Goal: Find specific page/section: Find specific page/section

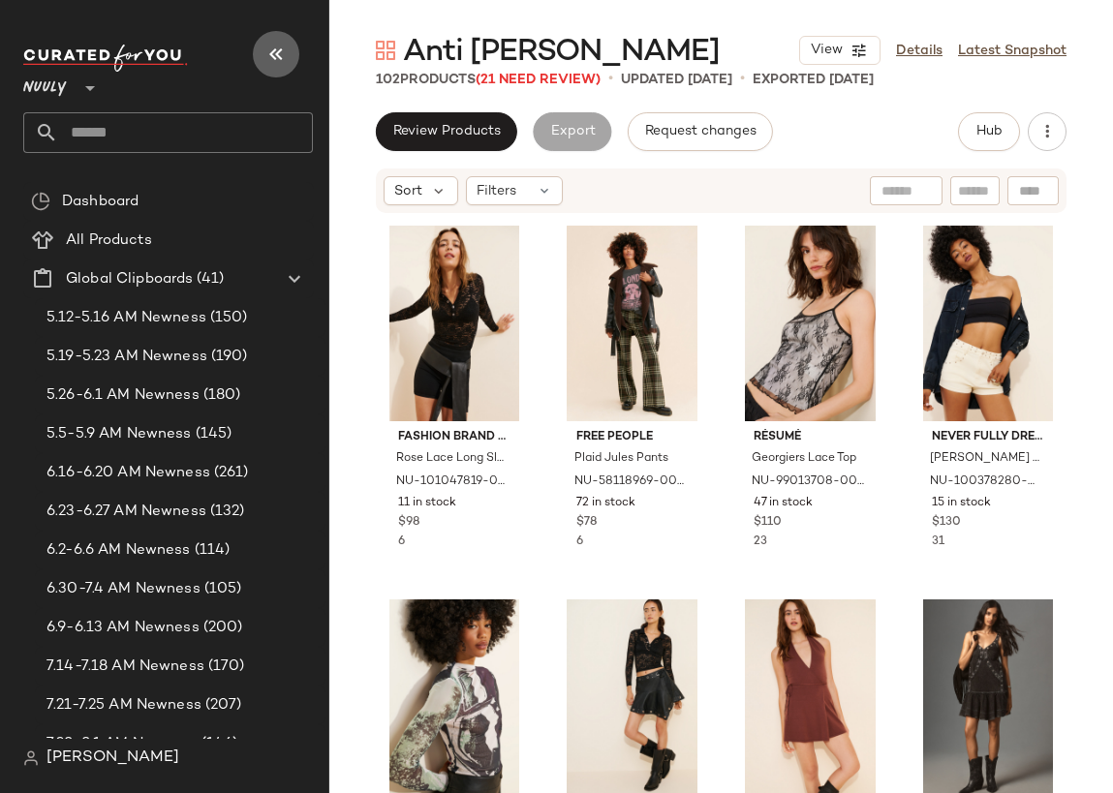
click at [283, 52] on icon "button" at bounding box center [275, 54] width 23 height 23
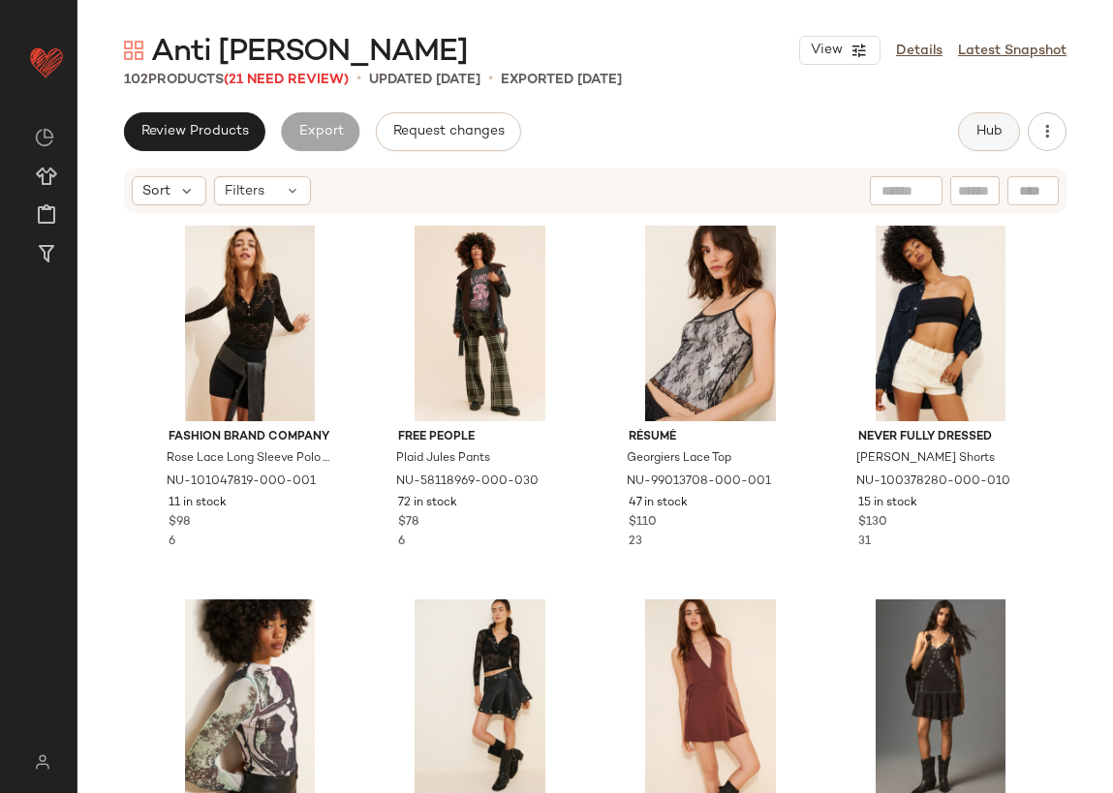
click at [996, 143] on button "Hub" at bounding box center [989, 131] width 62 height 39
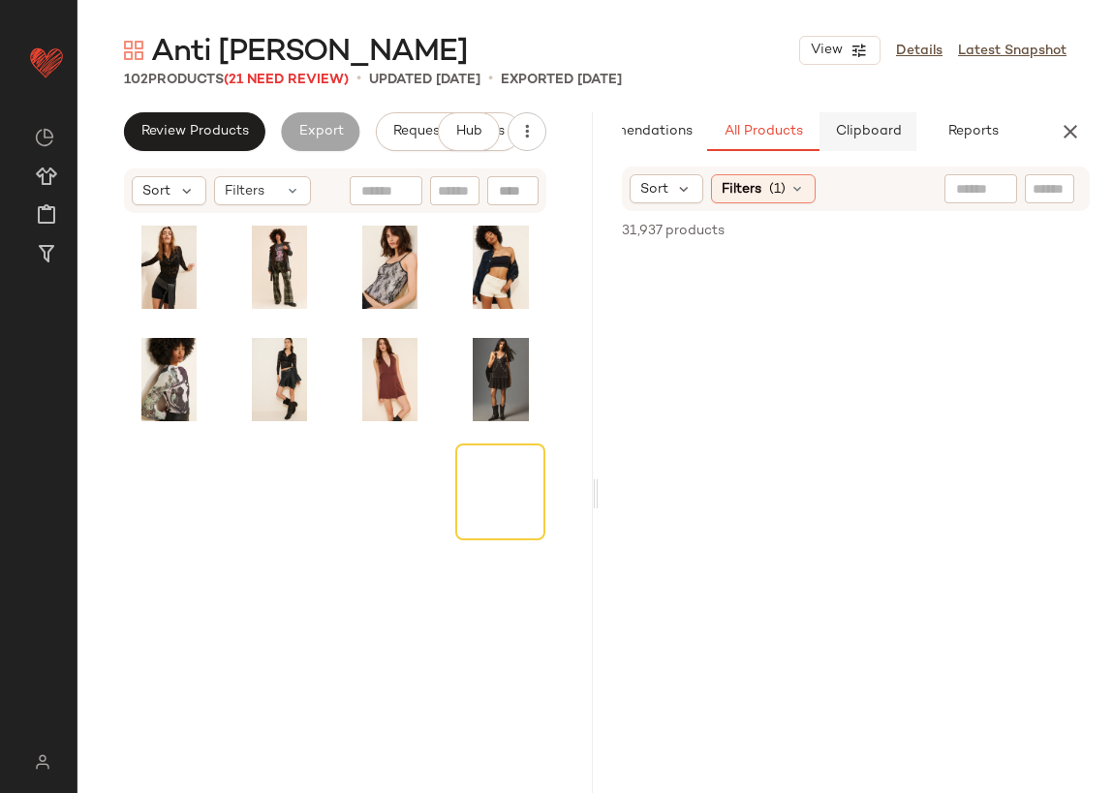
scroll to position [0, 85]
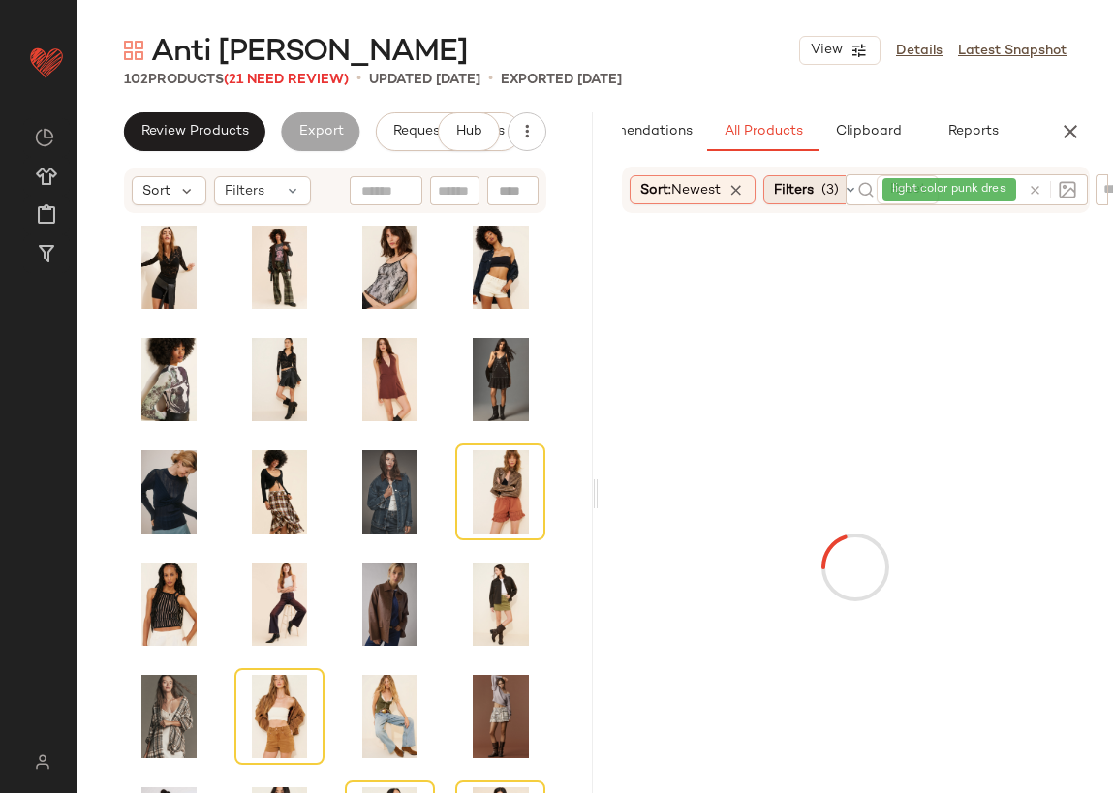
click at [830, 190] on span "(3)" at bounding box center [830, 190] width 17 height 20
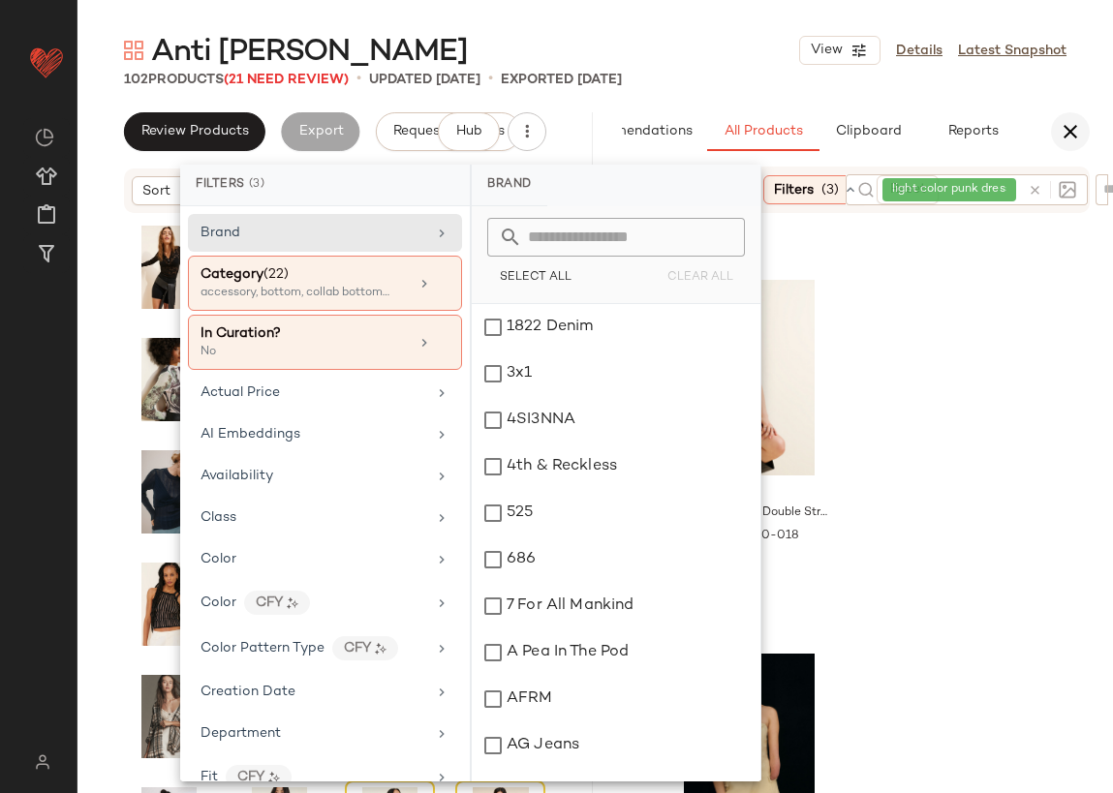
click at [1086, 138] on button "button" at bounding box center [1070, 131] width 39 height 39
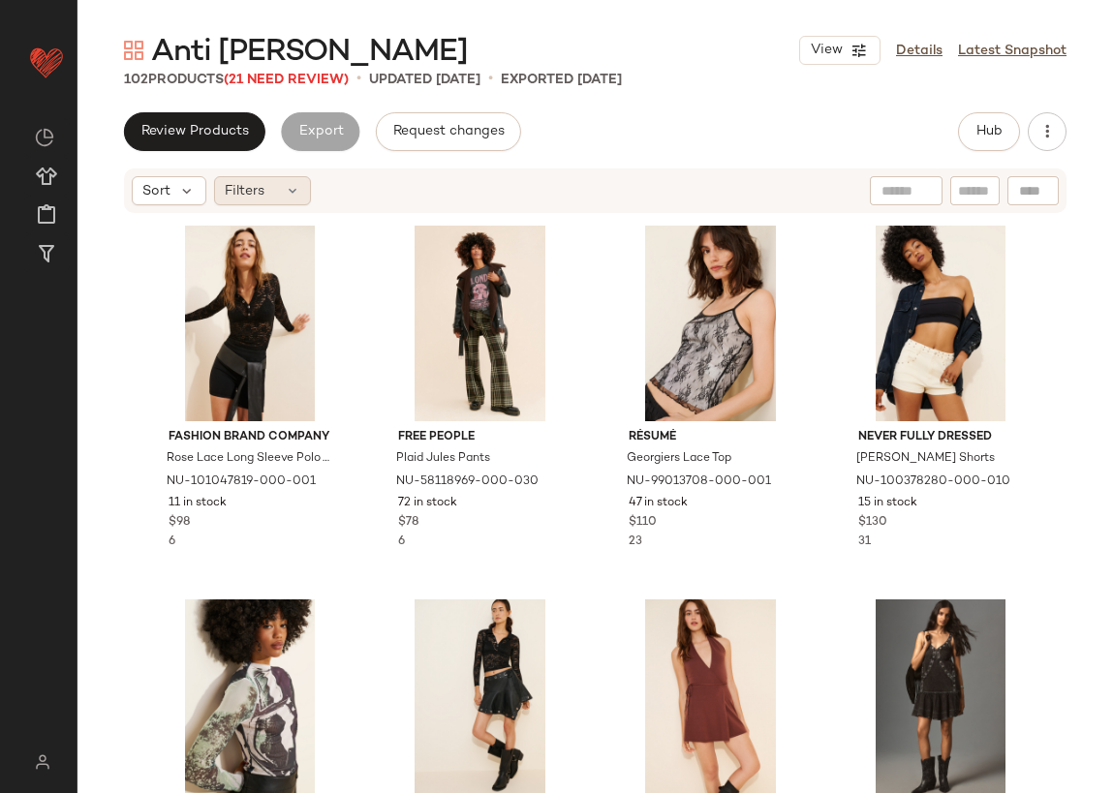
click at [264, 197] on div "Filters" at bounding box center [262, 190] width 97 height 29
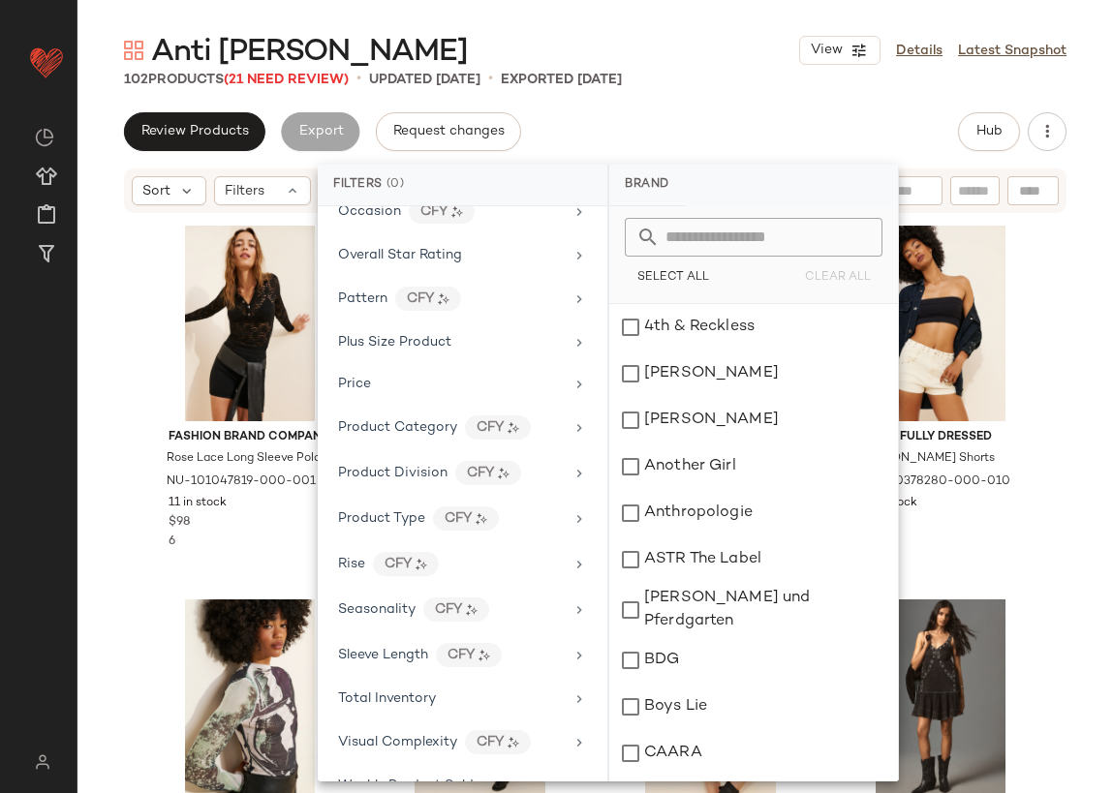
scroll to position [1135, 0]
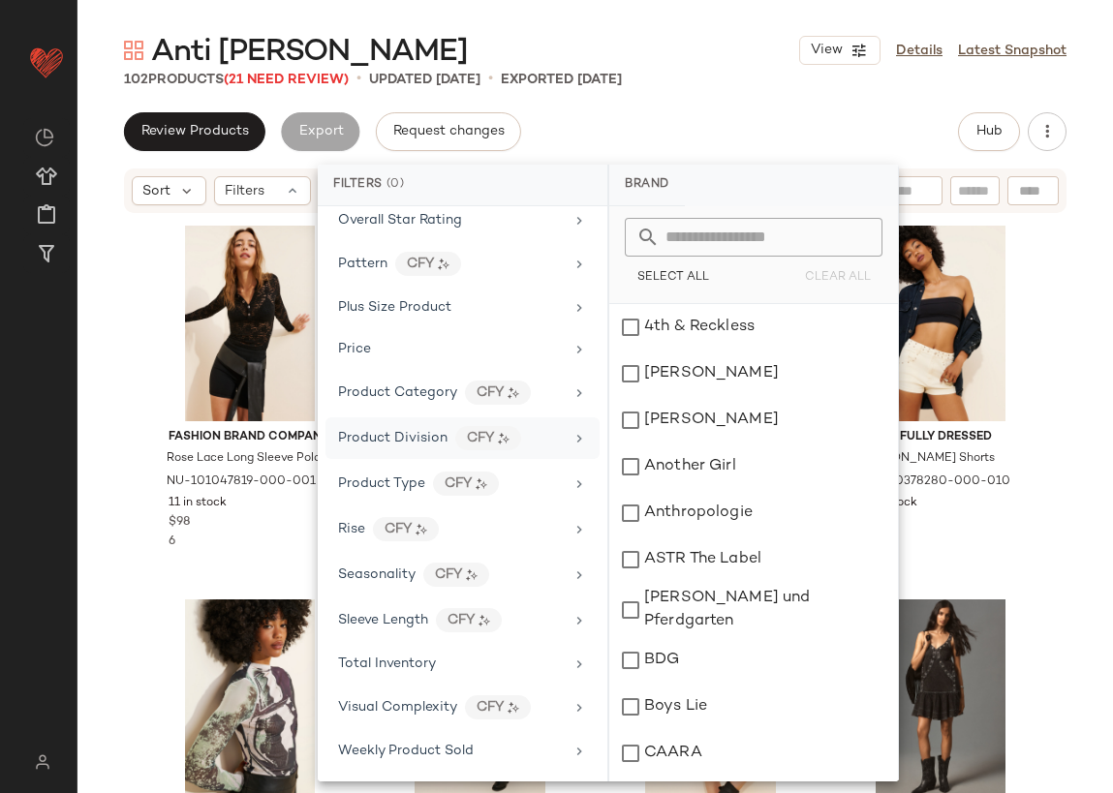
click at [436, 438] on span "Product Division" at bounding box center [392, 438] width 109 height 15
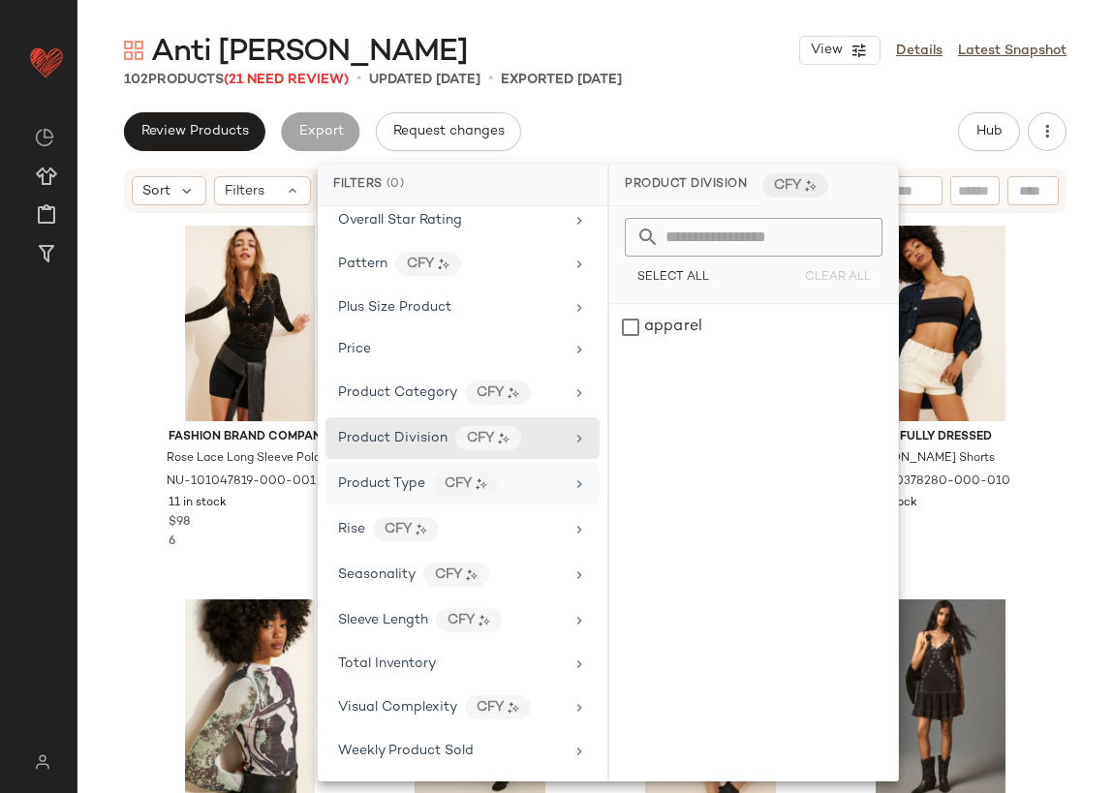
click at [419, 475] on div "Product Type" at bounding box center [381, 484] width 87 height 20
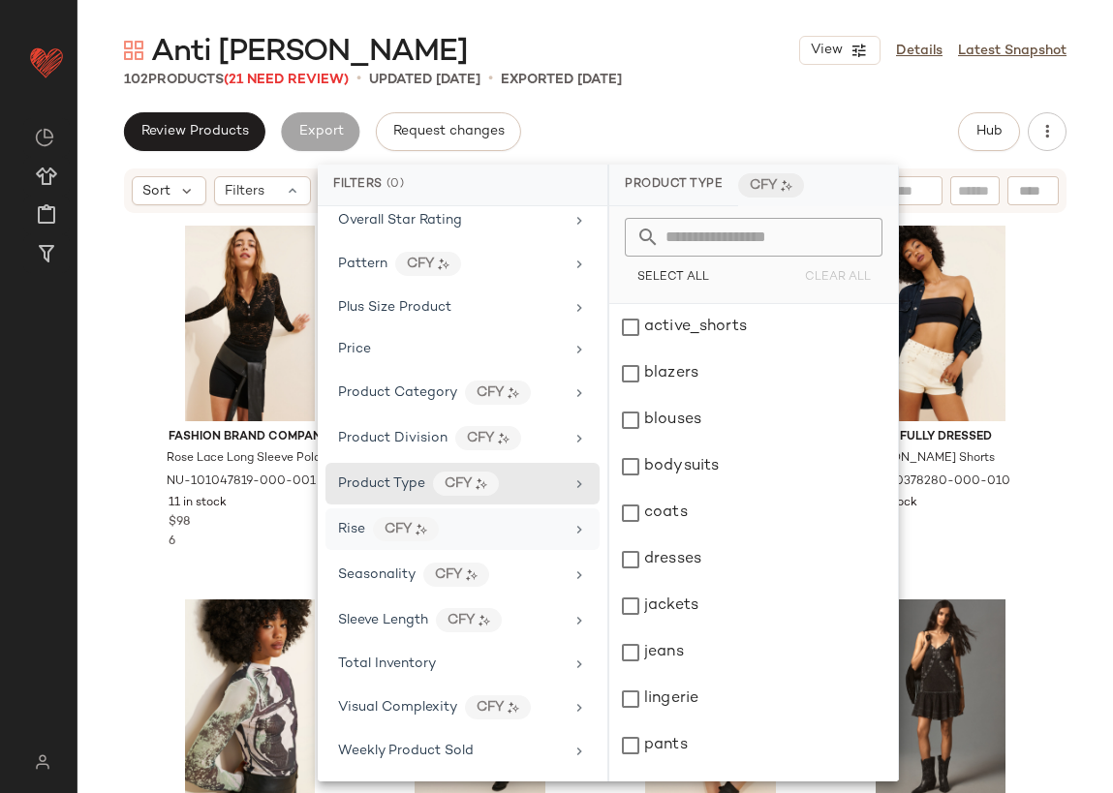
click at [479, 534] on div "Rise CFY" at bounding box center [451, 529] width 226 height 24
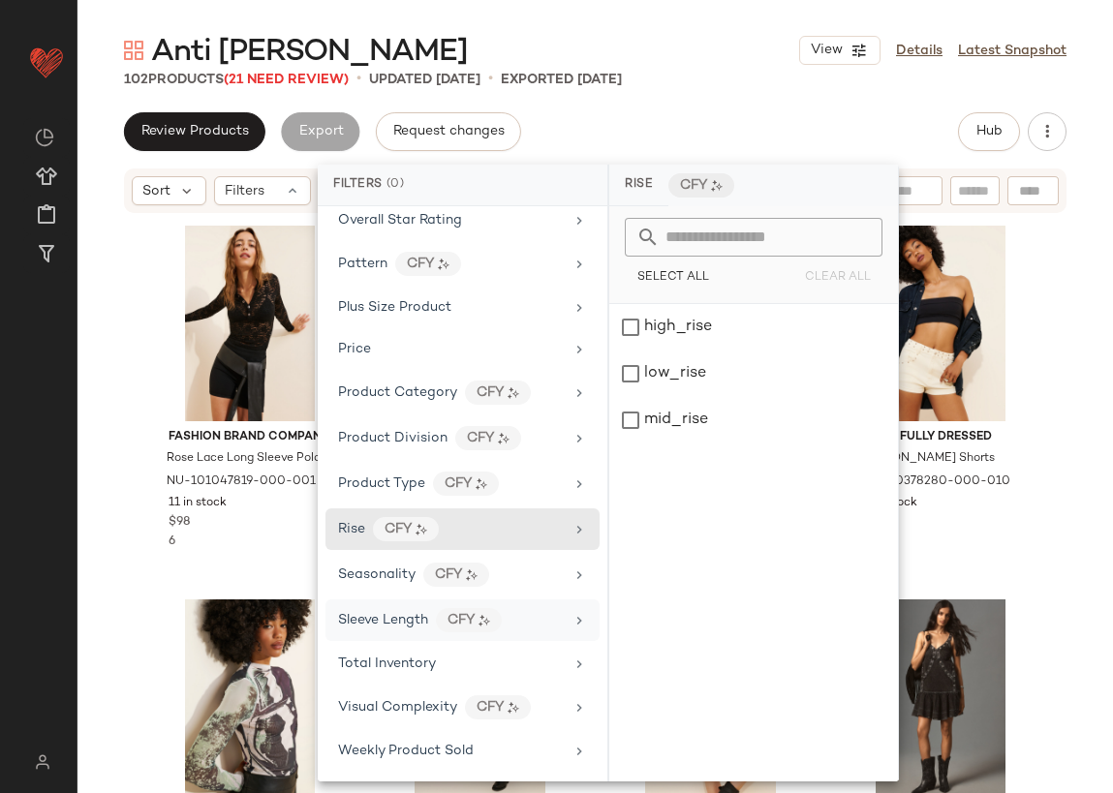
click at [524, 610] on div "Sleeve Length CFY" at bounding box center [451, 620] width 226 height 24
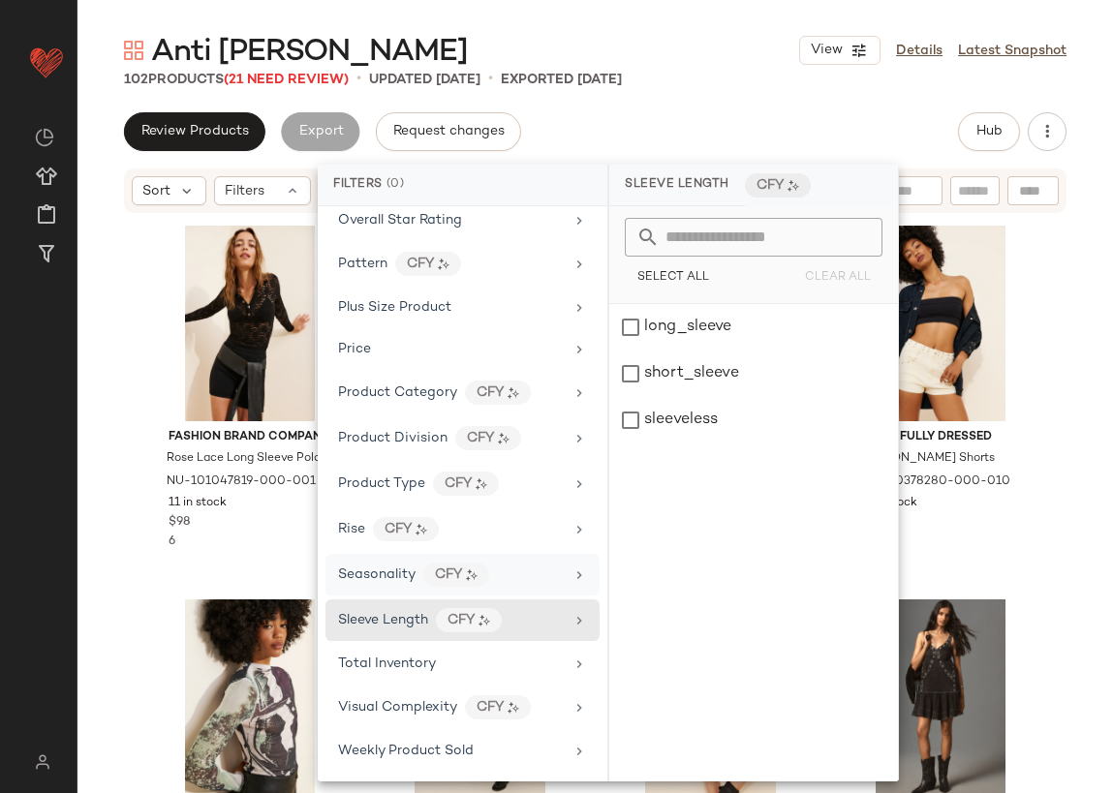
click at [523, 571] on div "Seasonality CFY" at bounding box center [451, 575] width 226 height 24
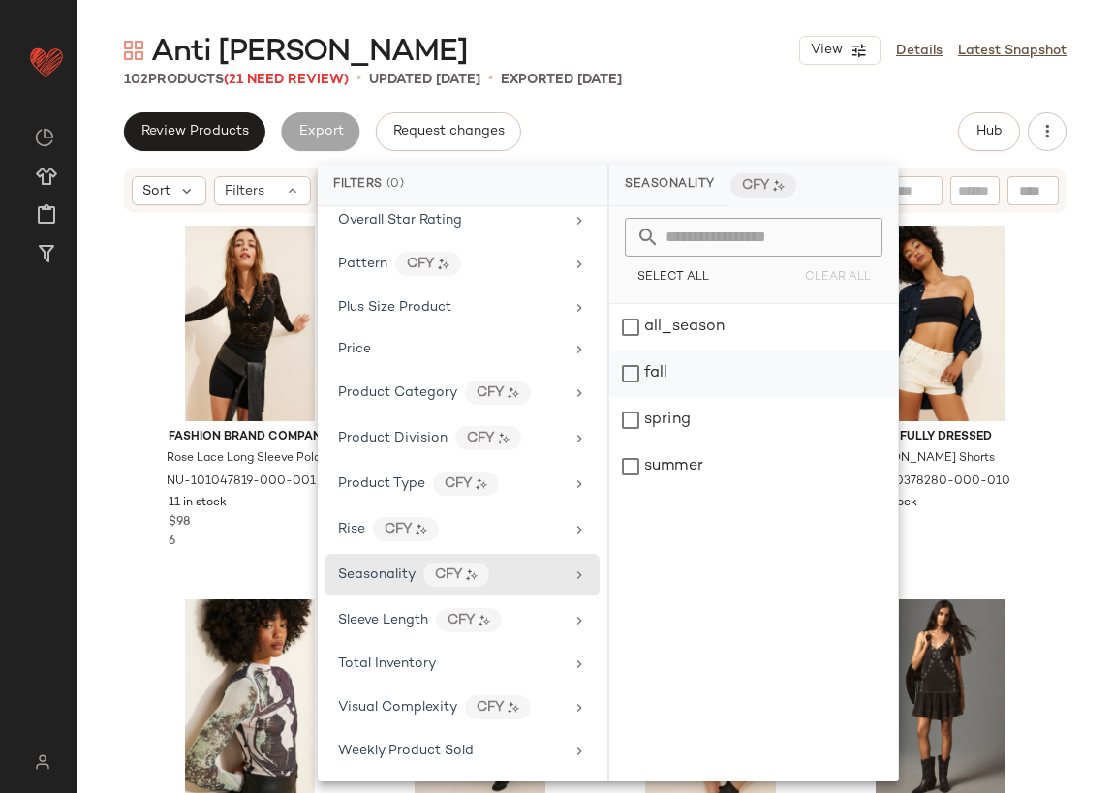
click at [667, 382] on div "fall" at bounding box center [753, 374] width 289 height 47
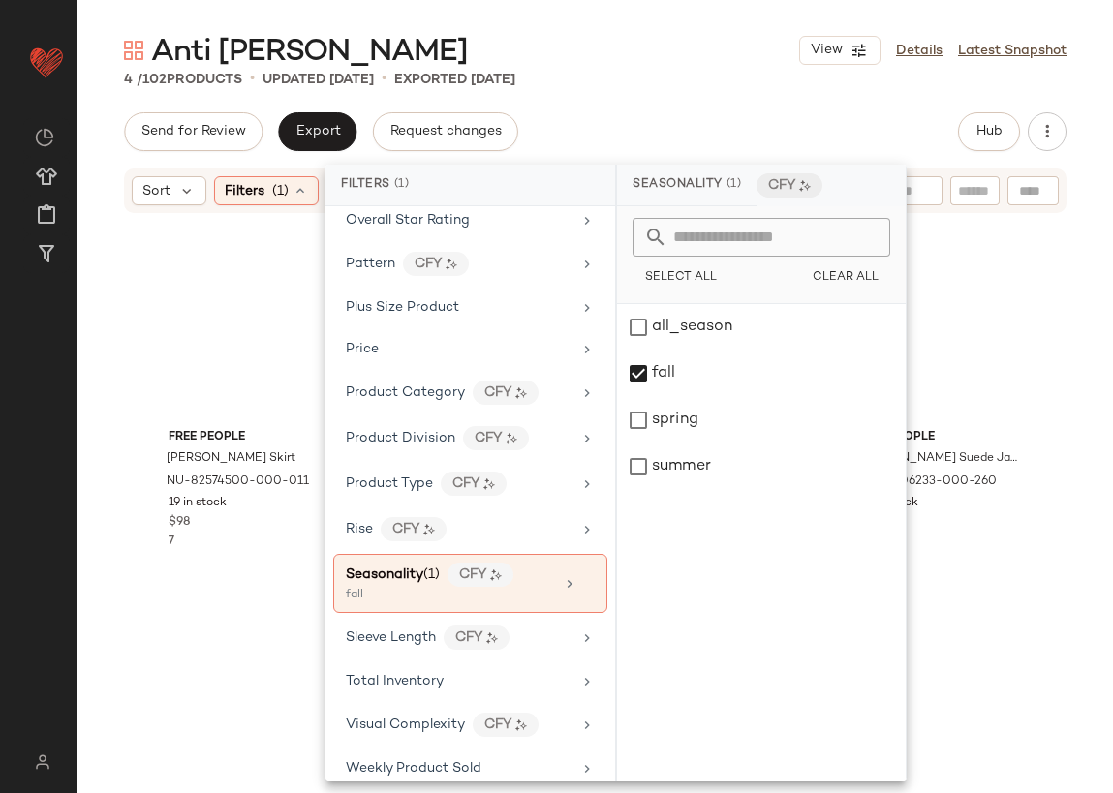
click at [794, 130] on div "Send for Review Export Request changes Hub" at bounding box center [595, 131] width 943 height 39
